Goal: Task Accomplishment & Management: Complete application form

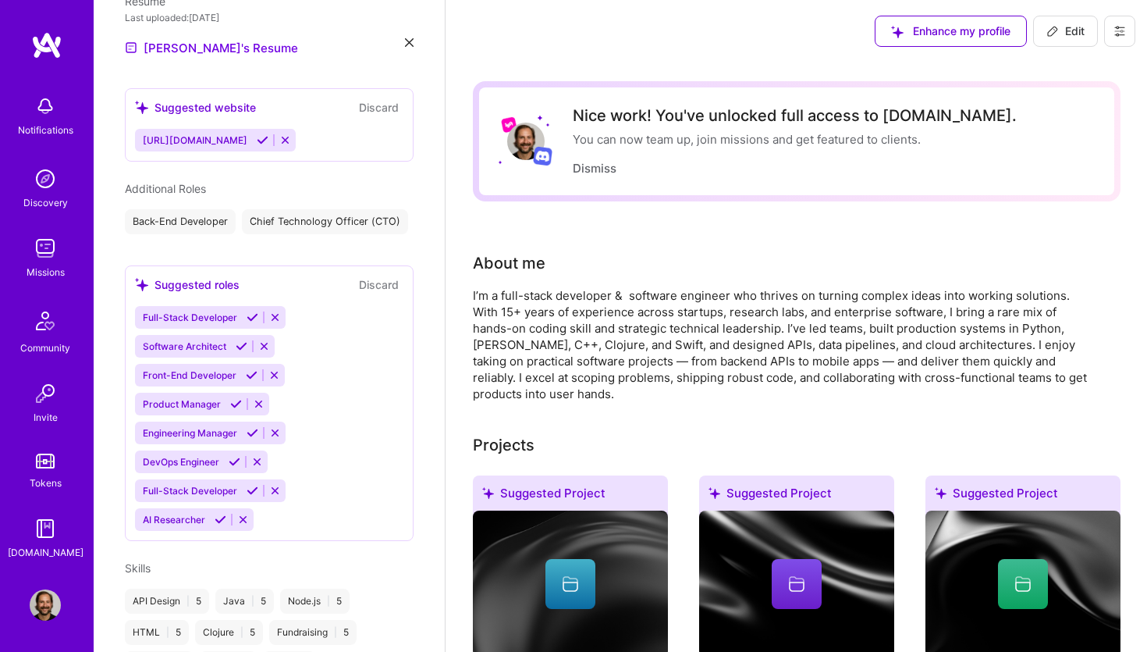
click at [41, 255] on img at bounding box center [45, 248] width 31 height 31
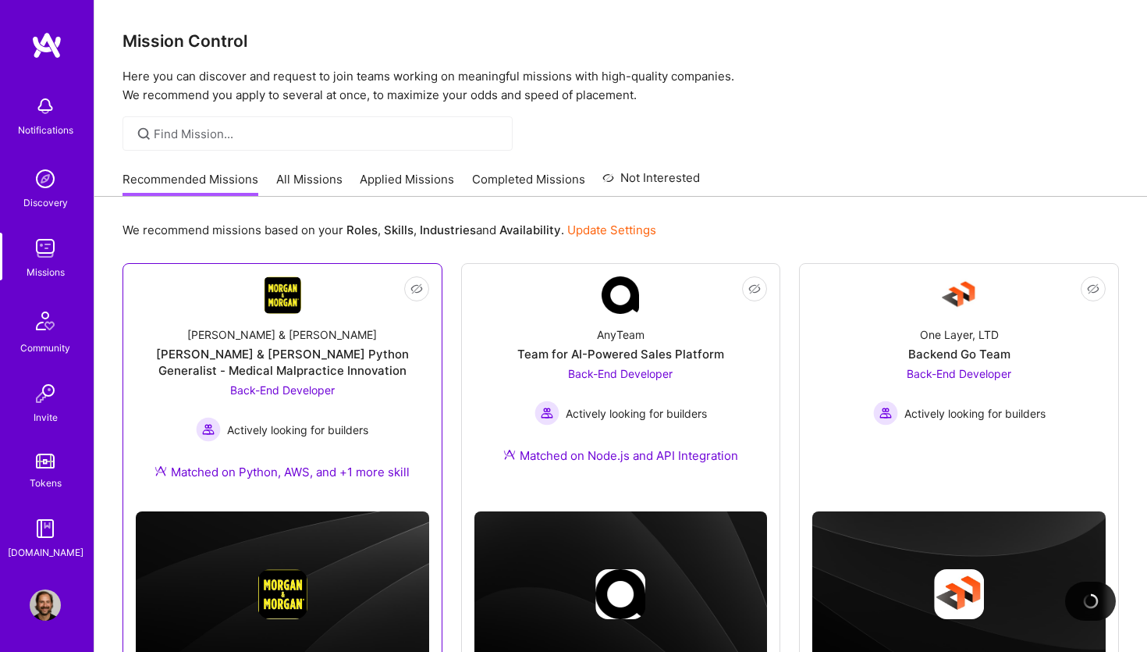
click at [285, 325] on div "[PERSON_NAME] & [PERSON_NAME] & [PERSON_NAME] Python Generalist - Medical Malpr…" at bounding box center [282, 406] width 293 height 185
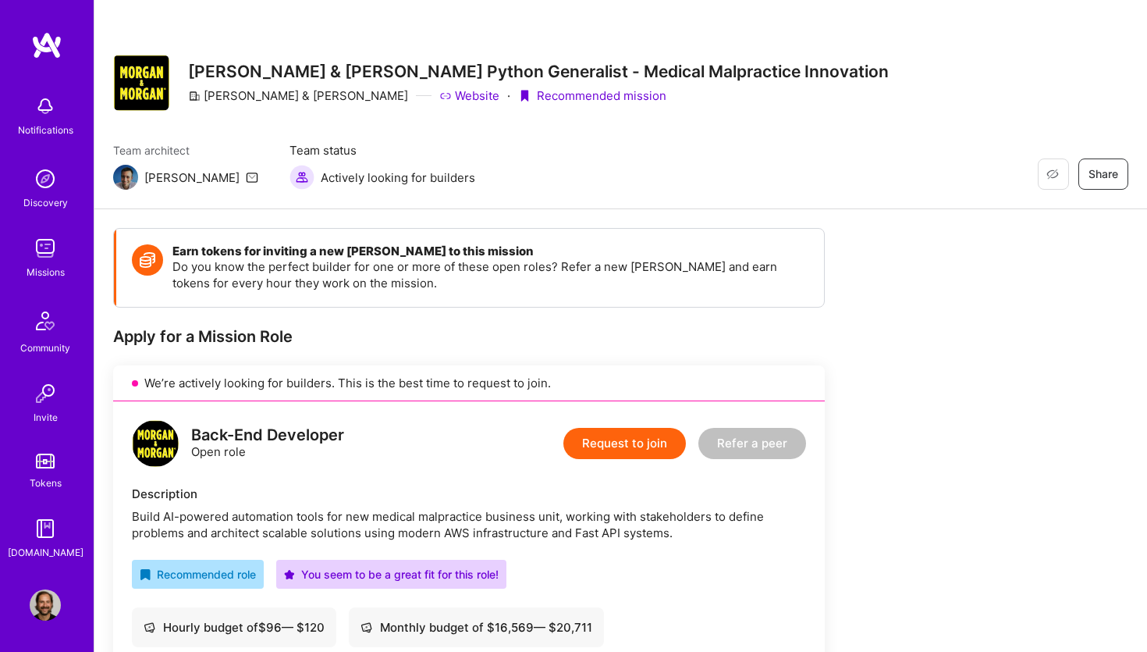
click at [640, 446] on button "Request to join" at bounding box center [624, 443] width 123 height 31
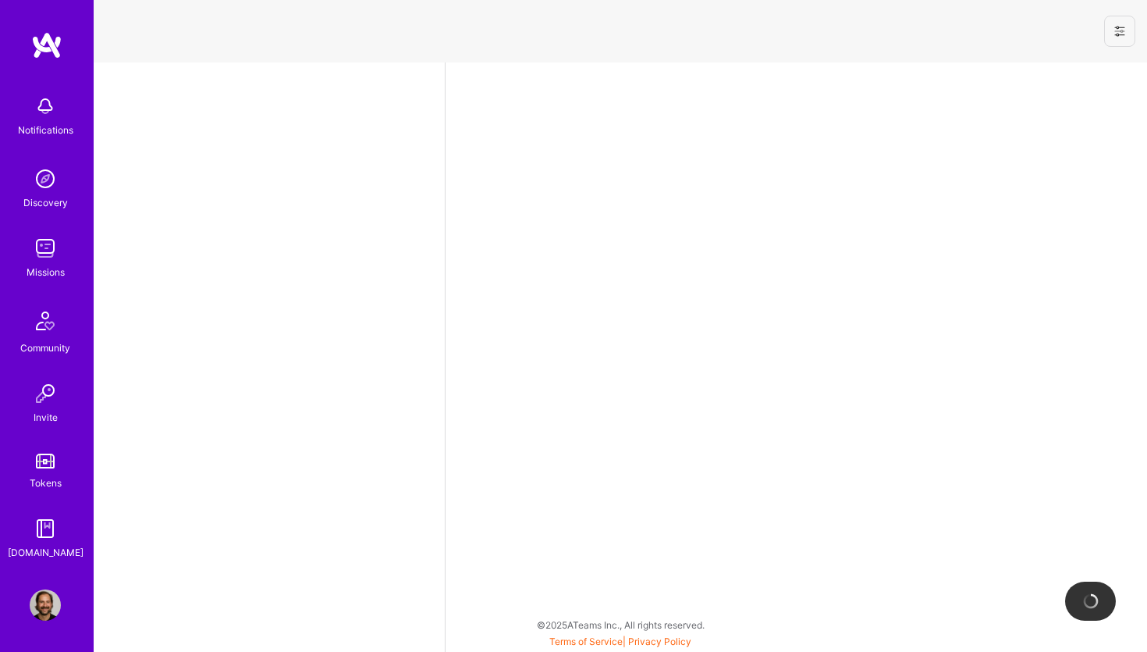
select select "NL"
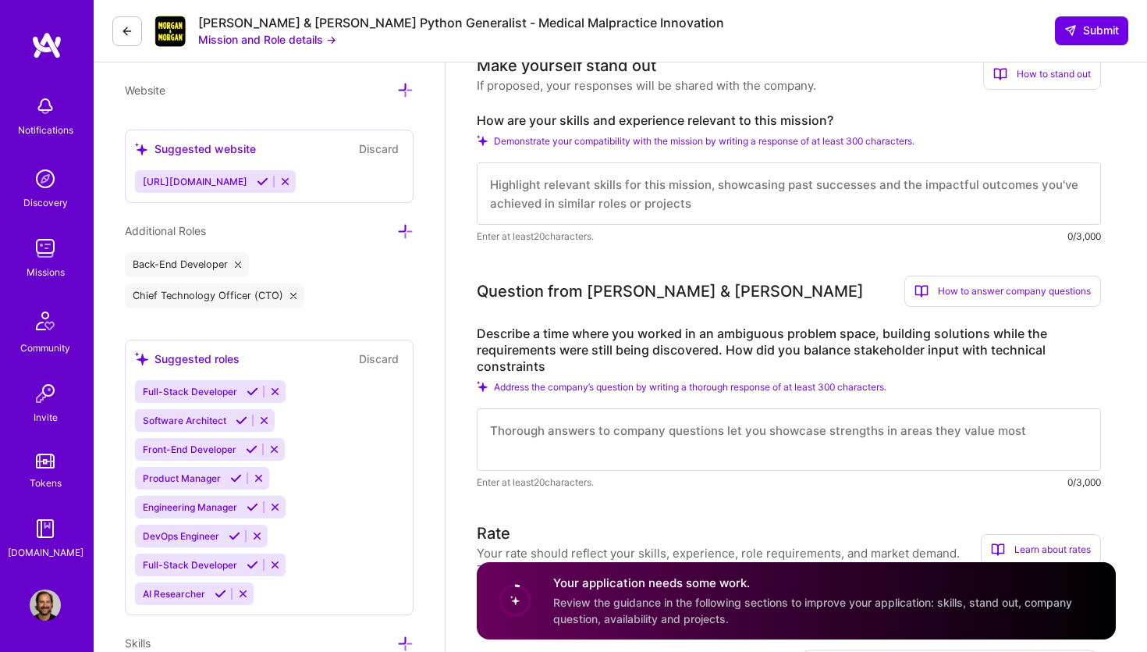
scroll to position [492, 0]
click at [626, 340] on label "Describe a time where you worked in an ambiguous problem space, building soluti…" at bounding box center [789, 348] width 624 height 49
